Goal: Task Accomplishment & Management: Use online tool/utility

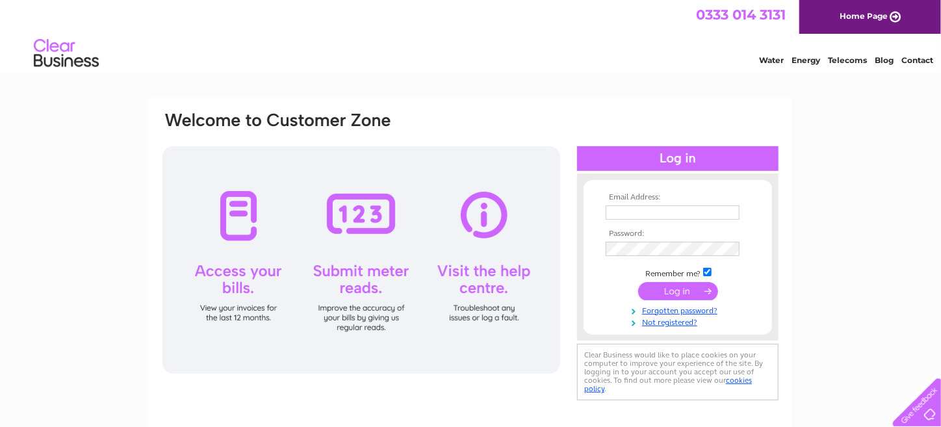
type input "[EMAIL_ADDRESS][DOMAIN_NAME]"
click at [654, 292] on input "submit" at bounding box center [678, 291] width 80 height 18
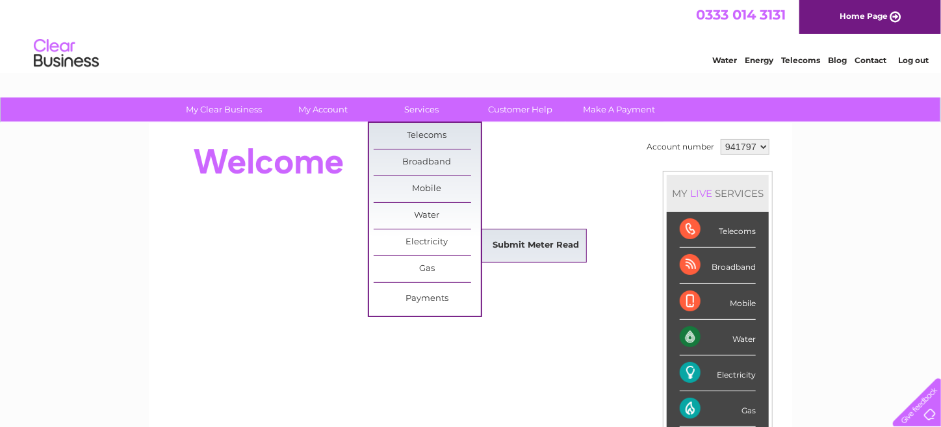
click at [507, 238] on link "Submit Meter Read" at bounding box center [536, 246] width 107 height 26
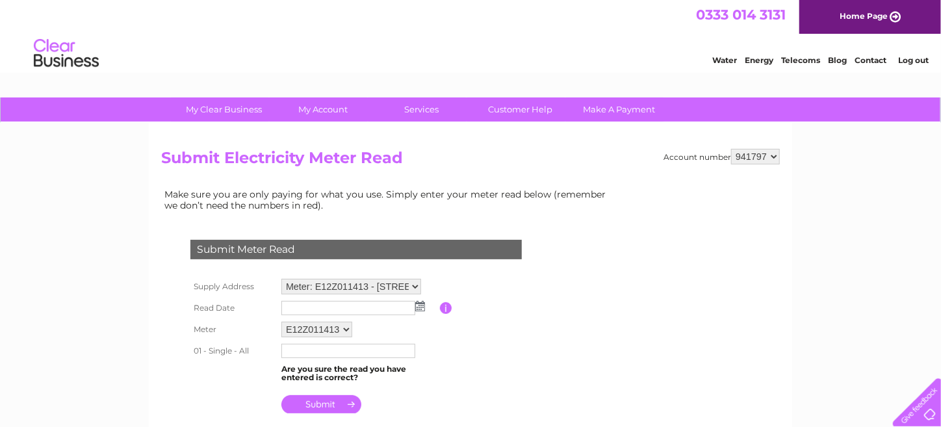
click at [420, 306] on img at bounding box center [420, 306] width 10 height 10
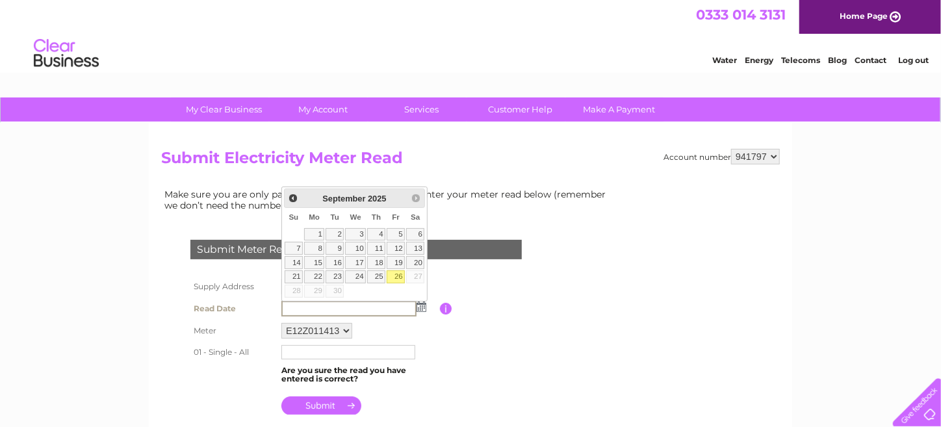
click at [401, 275] on link "26" at bounding box center [396, 276] width 18 height 13
type input "2025/09/26"
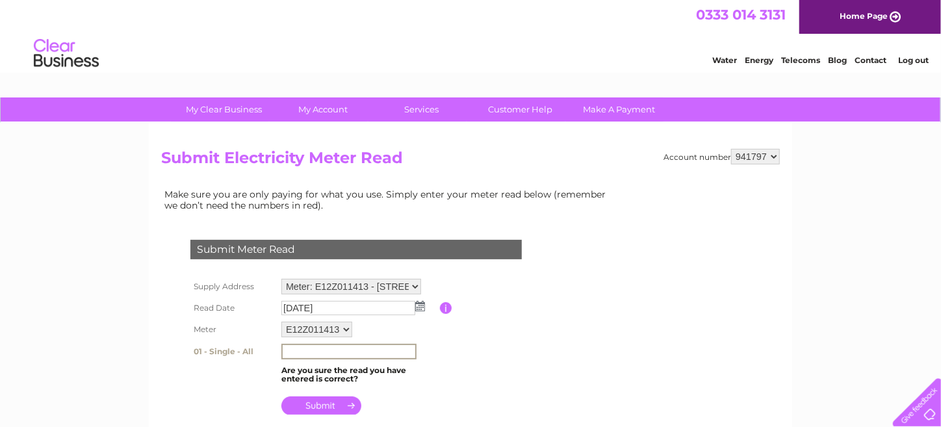
click at [380, 345] on input "text" at bounding box center [348, 352] width 135 height 16
type input "122690"
click at [347, 403] on input "submit" at bounding box center [321, 404] width 80 height 18
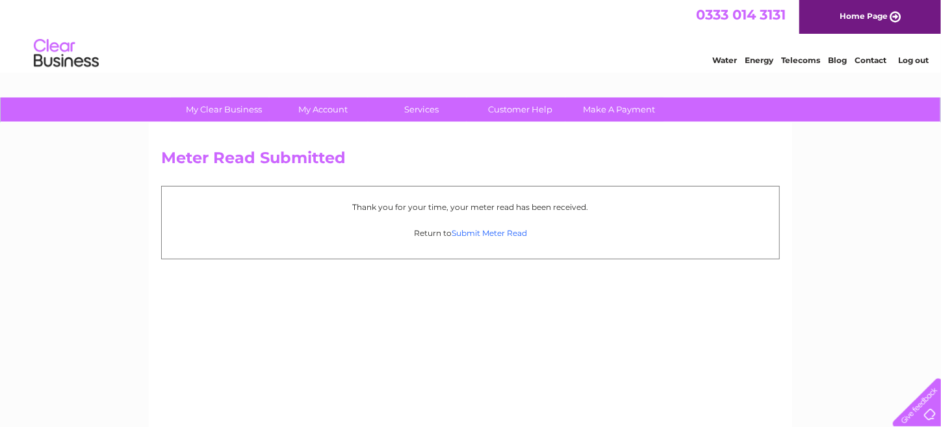
click at [481, 233] on link "Submit Meter Read" at bounding box center [489, 233] width 75 height 10
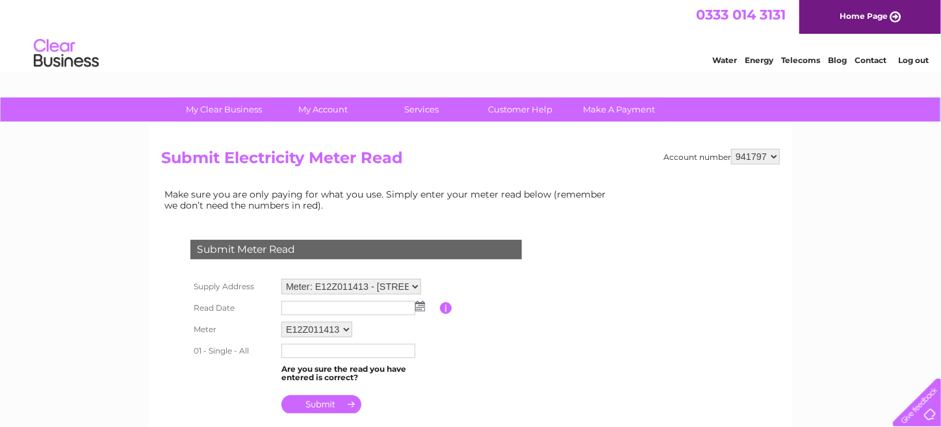
click at [414, 283] on select "Meter: E12Z011413 - [STREET_ADDRESS][PERSON_NAME] Meter: 19094344 - [GEOGRAPHIC…" at bounding box center [351, 287] width 140 height 16
select select "130703"
click at [281, 279] on select "Meter: E12Z011413 - [STREET_ADDRESS][PERSON_NAME] Meter: 19094344 - [GEOGRAPHIC…" at bounding box center [351, 287] width 140 height 17
click at [418, 308] on img at bounding box center [420, 306] width 10 height 10
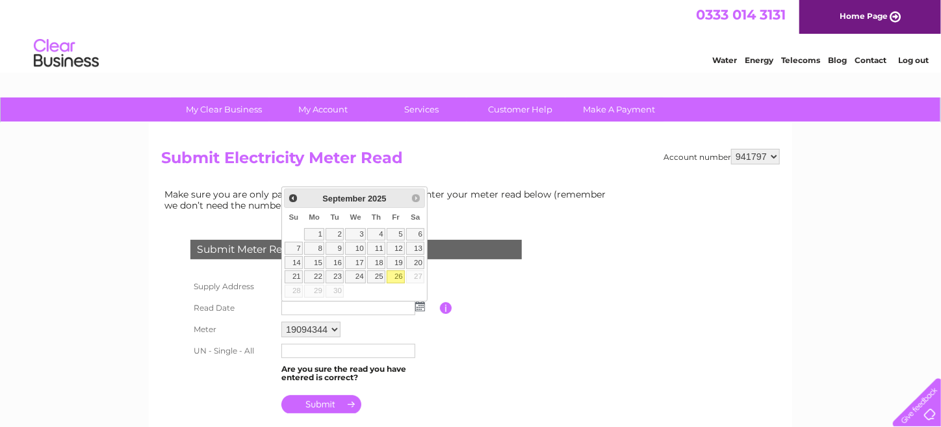
click at [399, 275] on link "26" at bounding box center [396, 276] width 18 height 13
type input "[DATE]"
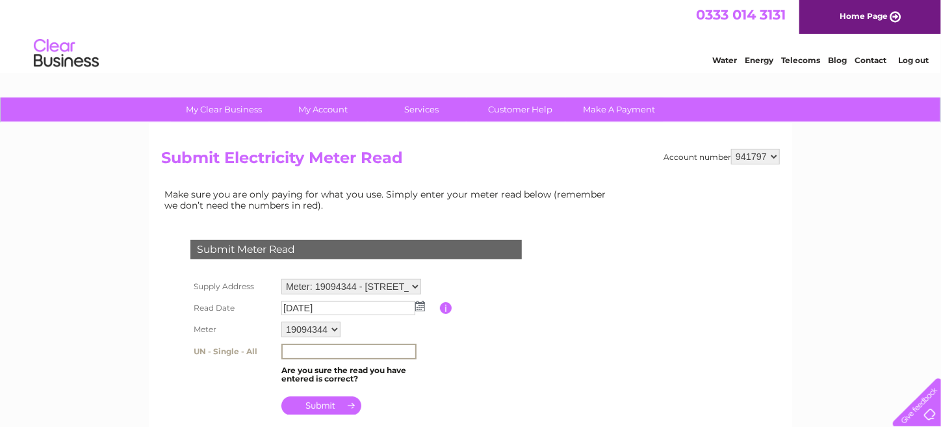
click at [329, 351] on input "text" at bounding box center [348, 352] width 135 height 16
type input "1750"
click at [323, 405] on input "submit" at bounding box center [321, 404] width 80 height 18
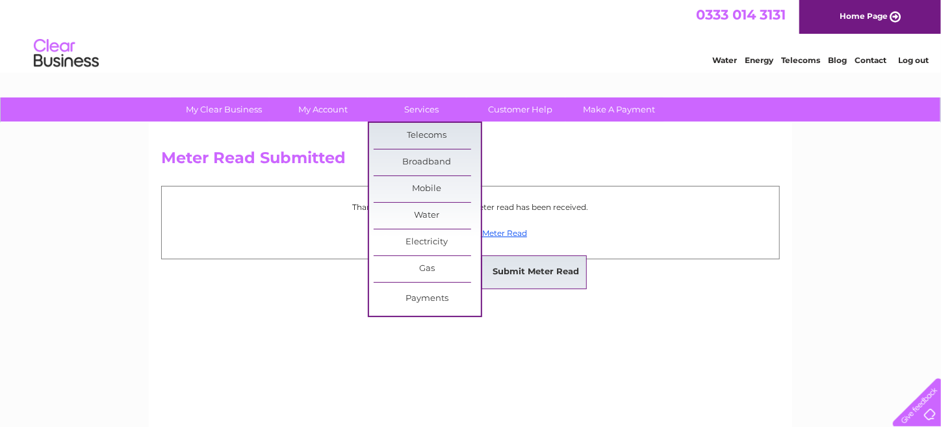
click at [520, 271] on link "Submit Meter Read" at bounding box center [536, 272] width 107 height 26
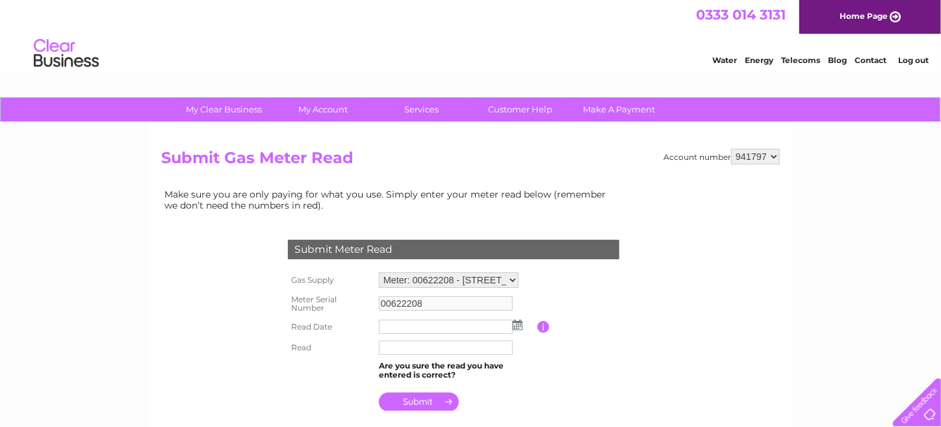
click at [516, 326] on img at bounding box center [518, 325] width 10 height 10
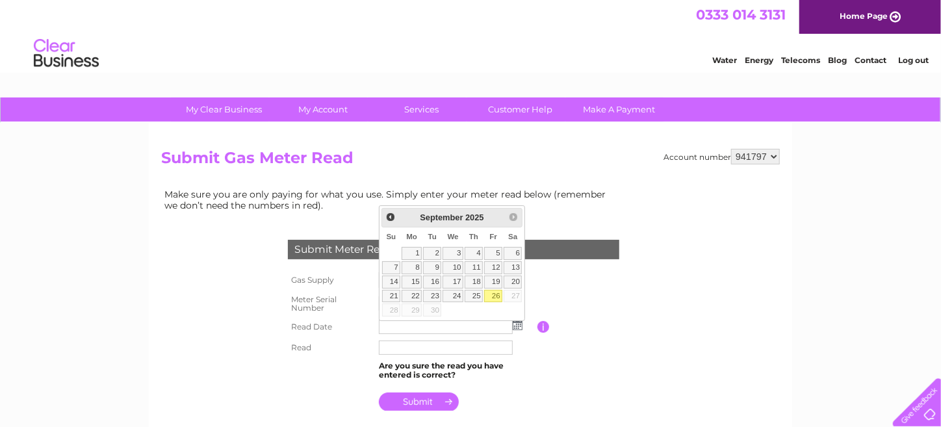
click at [494, 293] on link "26" at bounding box center [493, 296] width 18 height 13
type input "[DATE]"
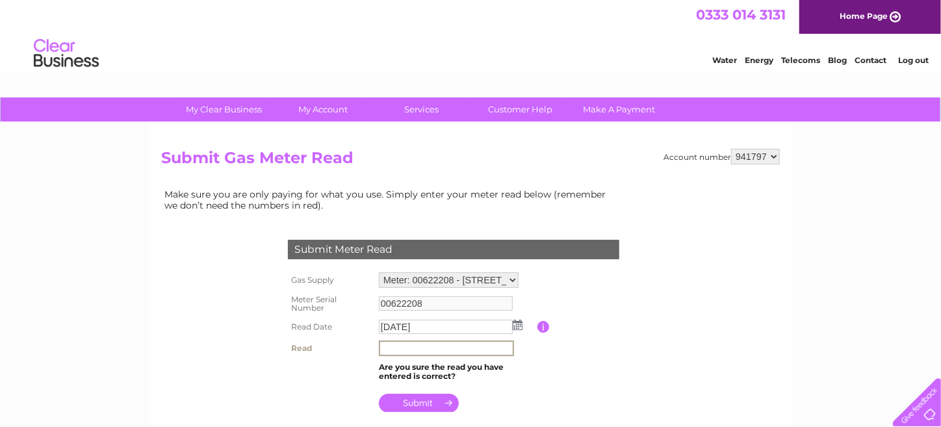
click at [437, 344] on input "text" at bounding box center [446, 348] width 135 height 16
type input "9603"
click at [437, 394] on input "submit" at bounding box center [419, 401] width 80 height 18
